Goal: Answer question/provide support

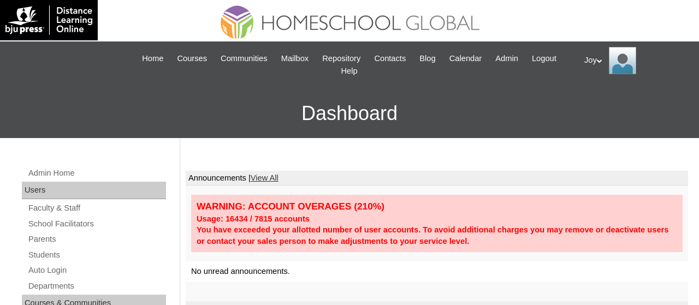
click at [518, 56] on span "Admin" at bounding box center [506, 58] width 23 height 13
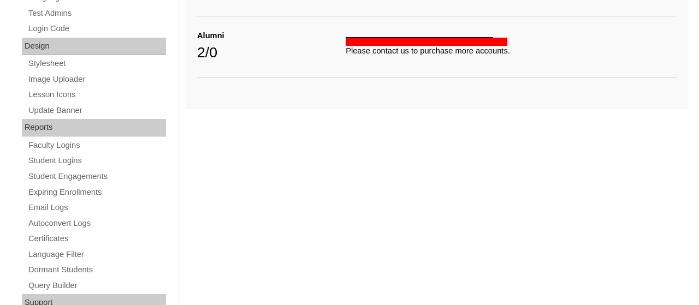
scroll to position [595, 0]
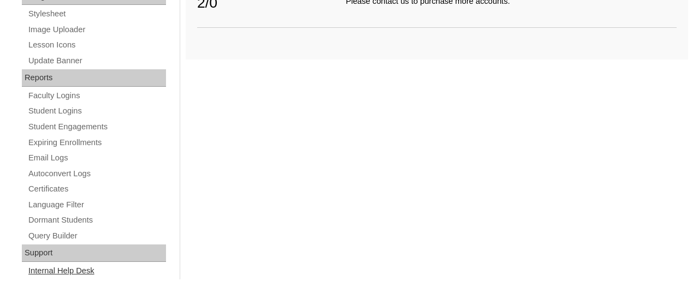
click at [35, 270] on link "Internal Help Desk" at bounding box center [96, 271] width 139 height 14
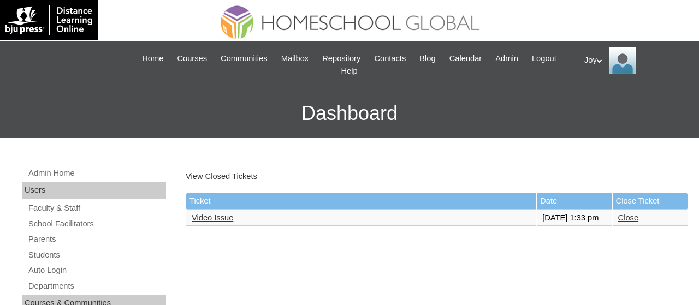
click at [213, 219] on link "Video Issue" at bounding box center [212, 217] width 41 height 9
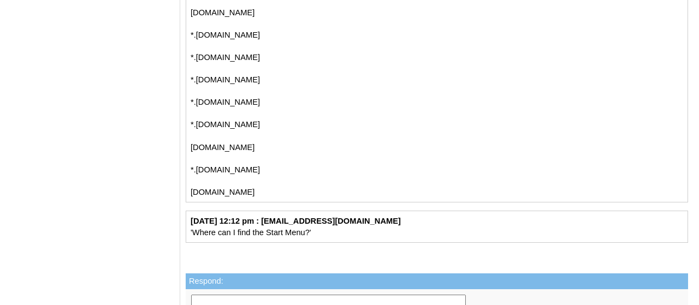
scroll to position [1220, 0]
